Goal: Task Accomplishment & Management: Manage account settings

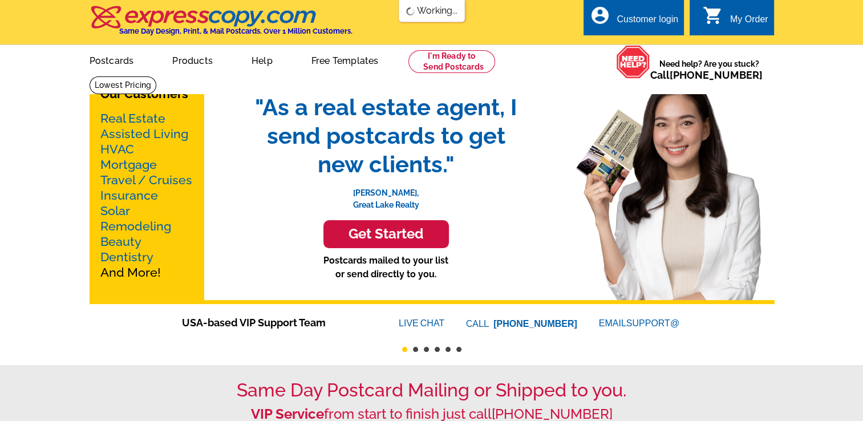
click at [660, 19] on div "Customer login" at bounding box center [647, 22] width 62 height 16
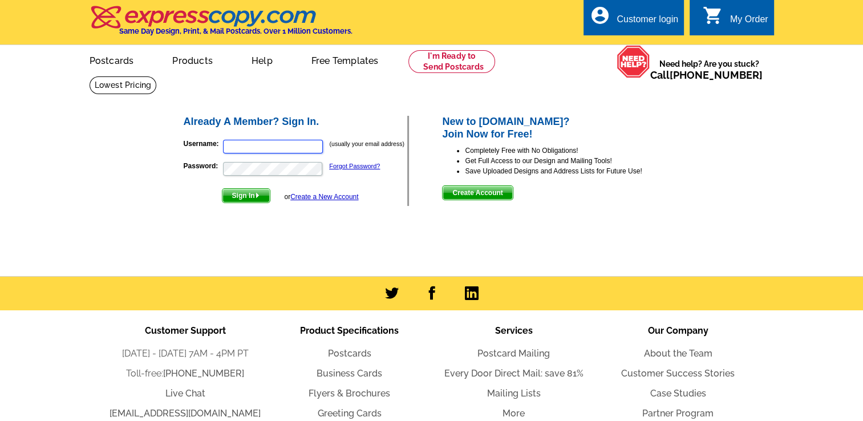
type input "[EMAIL_ADDRESS][DOMAIN_NAME]"
click at [252, 197] on span "Sign In" at bounding box center [245, 196] width 47 height 14
